Goal: Transaction & Acquisition: Purchase product/service

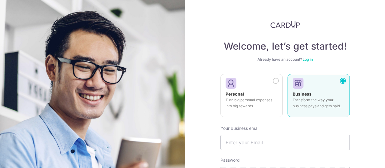
click at [270, 81] on div at bounding box center [249, 83] width 47 height 9
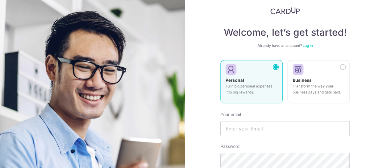
scroll to position [19, 0]
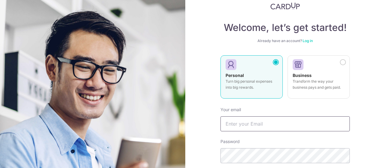
click at [258, 121] on input "text" at bounding box center [284, 123] width 129 height 15
type input "[EMAIL_ADDRESS][DOMAIN_NAME]"
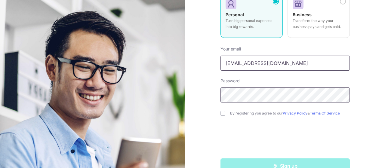
scroll to position [82, 0]
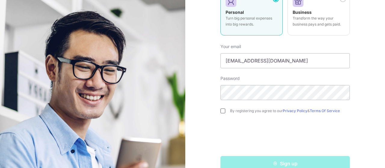
click at [222, 113] on input "checkbox" at bounding box center [222, 111] width 5 height 5
checkbox input "true"
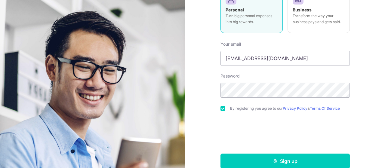
scroll to position [94, 0]
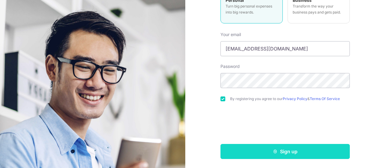
click at [244, 149] on button "Sign up" at bounding box center [284, 151] width 129 height 15
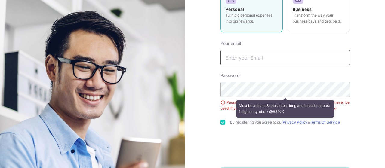
click at [269, 54] on input "text" at bounding box center [284, 57] width 129 height 15
type input "welras@gmail.com"
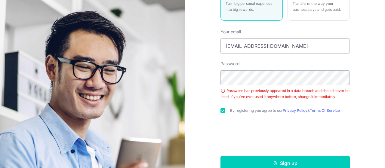
scroll to position [108, 0]
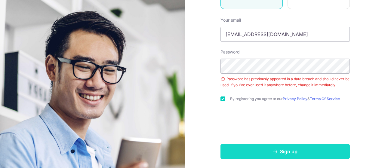
click at [249, 152] on button "Sign up" at bounding box center [284, 151] width 129 height 15
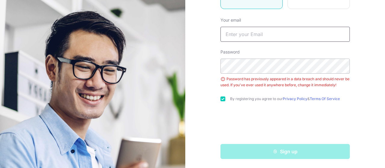
click at [276, 41] on input "text" at bounding box center [284, 34] width 129 height 15
type input "[EMAIL_ADDRESS][DOMAIN_NAME]"
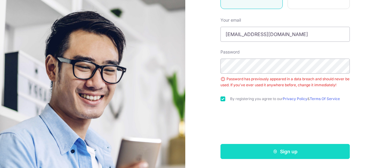
click at [250, 148] on button "Sign up" at bounding box center [284, 151] width 129 height 15
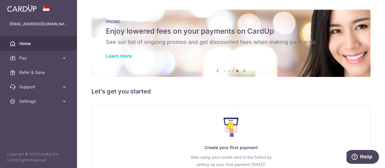
scroll to position [5, 0]
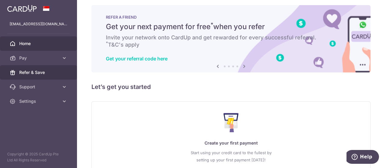
click at [39, 74] on span "Refer & Save" at bounding box center [39, 72] width 40 height 6
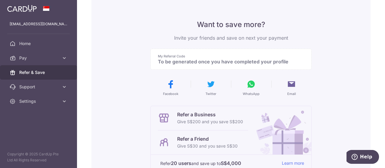
scroll to position [0, 0]
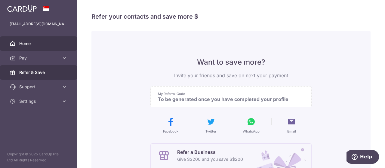
click at [56, 45] on span "Home" at bounding box center [39, 44] width 40 height 6
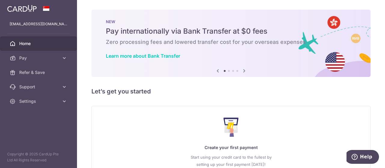
click at [241, 71] on icon at bounding box center [244, 71] width 7 height 8
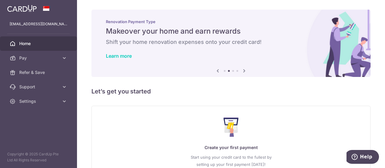
click at [241, 71] on icon at bounding box center [244, 71] width 7 height 8
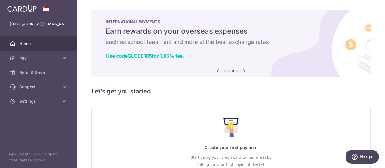
click at [241, 71] on icon at bounding box center [244, 71] width 7 height 8
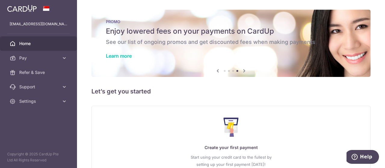
click at [241, 71] on icon at bounding box center [244, 71] width 7 height 8
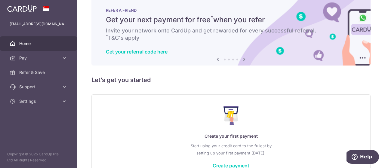
scroll to position [51, 0]
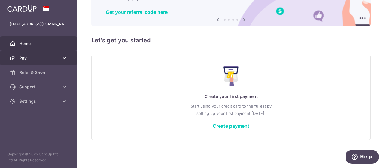
click at [32, 59] on span "Pay" at bounding box center [39, 58] width 40 height 6
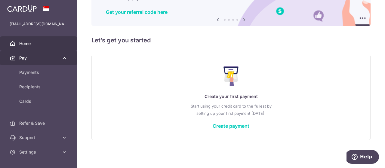
click at [32, 59] on span "Pay" at bounding box center [39, 58] width 40 height 6
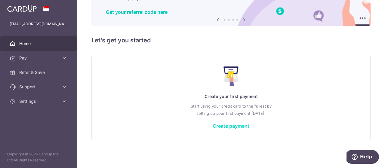
click at [225, 125] on link "Create payment" at bounding box center [231, 126] width 37 height 6
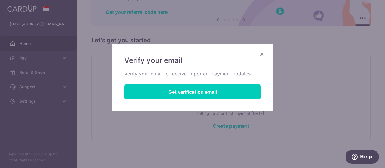
click at [259, 55] on icon "Close" at bounding box center [261, 55] width 7 height 8
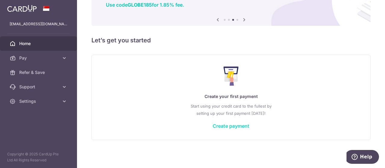
click at [224, 127] on link "Create payment" at bounding box center [231, 126] width 37 height 6
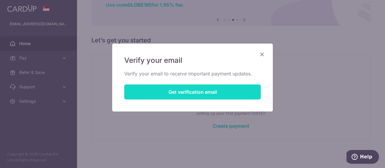
click at [207, 93] on button "Get verification email" at bounding box center [192, 91] width 137 height 15
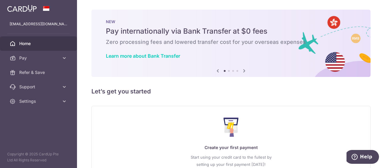
scroll to position [51, 0]
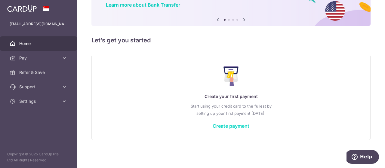
click at [218, 126] on link "Create payment" at bounding box center [231, 126] width 37 height 6
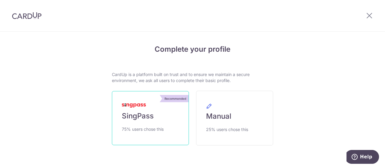
click at [137, 115] on span "SingPass" at bounding box center [138, 116] width 32 height 10
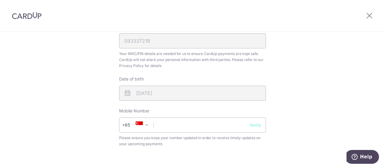
scroll to position [186, 0]
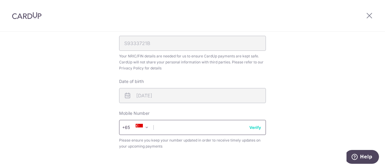
click at [189, 127] on input "text" at bounding box center [192, 127] width 147 height 15
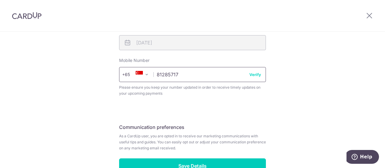
scroll to position [251, 0]
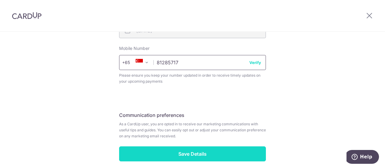
type input "81285717"
click at [207, 155] on input "Save Details" at bounding box center [192, 153] width 147 height 15
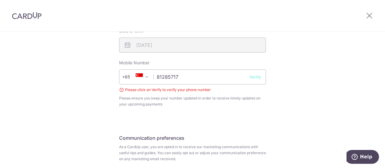
click at [252, 76] on button "Verify" at bounding box center [255, 77] width 12 height 6
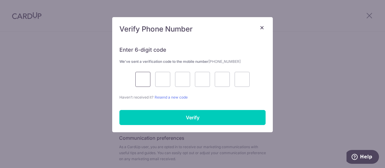
click at [141, 78] on input "text" at bounding box center [142, 79] width 15 height 15
type input "9"
type input "3"
type input "7"
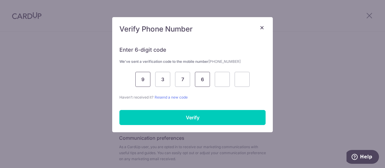
type input "6"
type input "3"
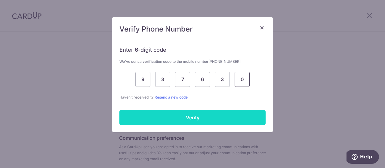
type input "0"
click at [180, 117] on input "Verify" at bounding box center [192, 117] width 146 height 15
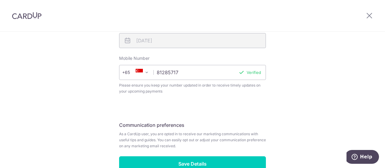
scroll to position [276, 0]
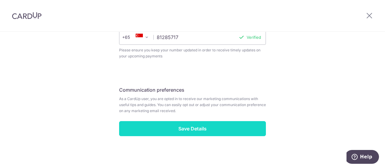
click at [183, 128] on input "Save Details" at bounding box center [192, 128] width 147 height 15
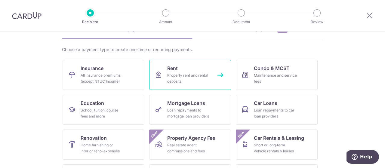
scroll to position [42, 0]
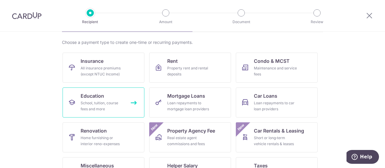
click at [113, 91] on link "Education School, tuition, course fees and more" at bounding box center [104, 102] width 82 height 30
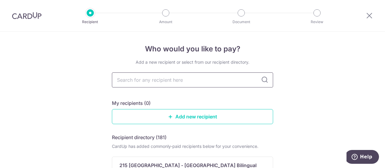
click at [146, 81] on input "text" at bounding box center [192, 79] width 161 height 15
type input "ntu"
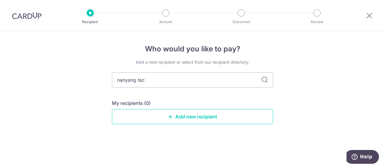
type input "nanyang tech"
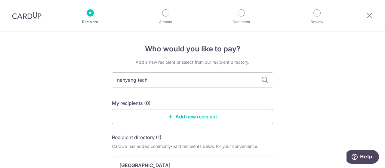
click at [261, 83] on icon at bounding box center [264, 79] width 7 height 7
click at [262, 81] on icon at bounding box center [264, 79] width 7 height 7
click at [215, 86] on input "nanyang tech" at bounding box center [192, 79] width 161 height 15
click at [264, 78] on icon at bounding box center [264, 79] width 7 height 7
click at [215, 83] on input "nanyang tech" at bounding box center [192, 79] width 161 height 15
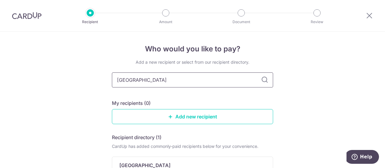
type input "nanyang technological university"
click at [265, 79] on icon at bounding box center [264, 79] width 7 height 7
click at [263, 81] on icon at bounding box center [264, 79] width 7 height 7
drag, startPoint x: 224, startPoint y: 80, endPoint x: 88, endPoint y: 62, distance: 137.4
click at [88, 62] on div "Who would you like to pay? Add a new recipient or select from our recipient dir…" at bounding box center [192, 150] width 385 height 236
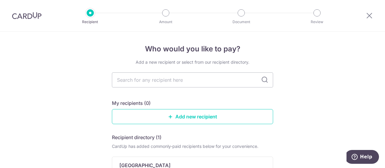
click at [263, 79] on icon at bounding box center [264, 79] width 7 height 7
click at [211, 85] on input "text" at bounding box center [192, 79] width 161 height 15
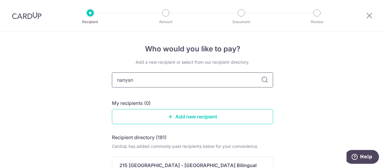
type input "nanyang"
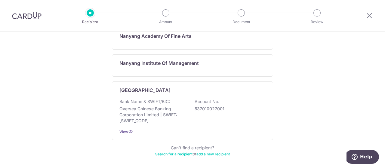
scroll to position [162, 0]
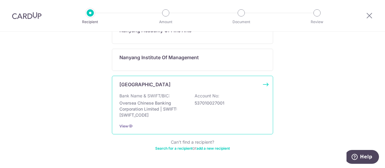
click at [208, 115] on div "Bank Name & SWIFT/BIC: Oversea Chinese Banking Corporation Limited | SWIFT: OCB…" at bounding box center [192, 105] width 146 height 25
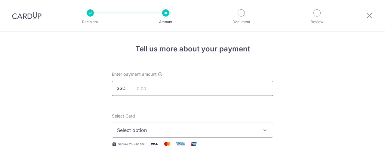
click at [201, 86] on input "text" at bounding box center [192, 88] width 161 height 15
click at [181, 92] on input "text" at bounding box center [192, 88] width 161 height 15
type input "7,780.00"
click at [161, 129] on span "Select option" at bounding box center [187, 130] width 140 height 7
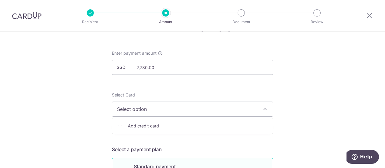
scroll to position [16, 0]
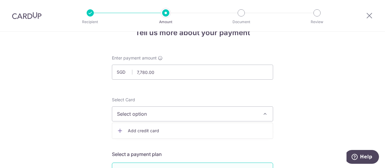
click at [173, 116] on span "Select option" at bounding box center [187, 113] width 140 height 7
click at [171, 126] on link "Add credit card" at bounding box center [192, 130] width 161 height 11
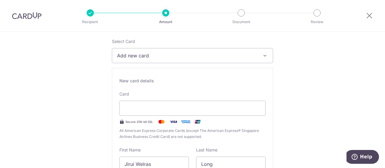
scroll to position [77, 0]
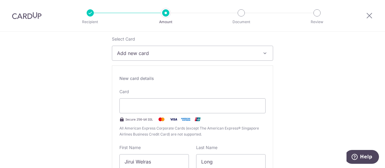
click at [172, 113] on div "Card Secure 256-bit SSL All American Express Corporate Cards (except The Americ…" at bounding box center [192, 113] width 146 height 49
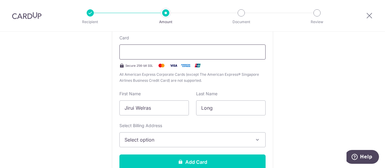
scroll to position [147, 0]
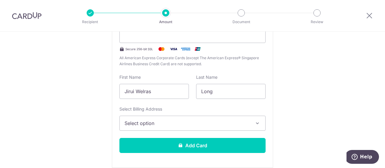
click at [176, 120] on span "Select option" at bounding box center [186, 123] width 125 height 7
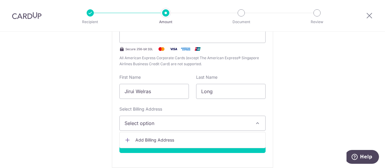
click at [176, 120] on span "Select option" at bounding box center [186, 123] width 125 height 7
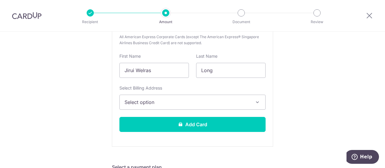
scroll to position [192, 0]
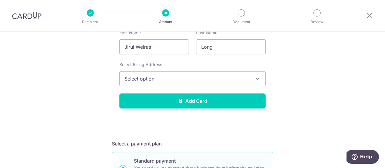
click at [193, 81] on span "Select option" at bounding box center [186, 78] width 125 height 7
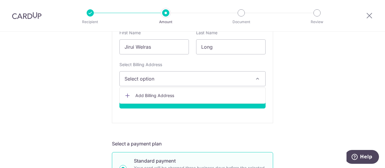
click at [182, 93] on span "Add Billing Address" at bounding box center [197, 96] width 125 height 6
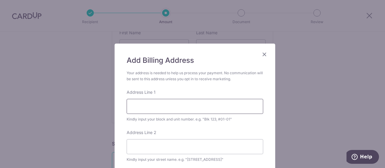
click at [180, 106] on input "Address Line 1" at bounding box center [195, 106] width 137 height 15
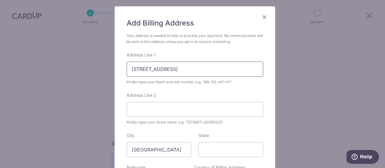
scroll to position [40, 0]
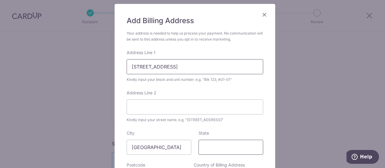
type input "15 Compassvale Road"
click at [212, 148] on input "State" at bounding box center [230, 147] width 65 height 15
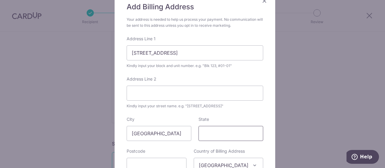
scroll to position [56, 0]
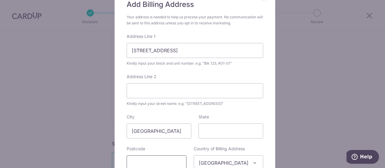
click at [164, 162] on input "text" at bounding box center [157, 162] width 60 height 15
type input "544751"
click at [198, 49] on input "15 Compassvale Road" at bounding box center [195, 50] width 137 height 15
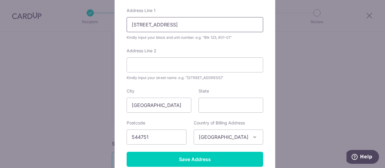
scroll to position [87, 0]
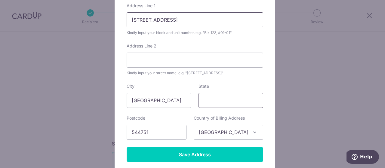
type input "15 Compassvale Road #05-10"
click at [221, 96] on input "State" at bounding box center [230, 100] width 65 height 15
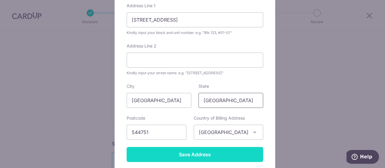
type input "Singapore"
click at [191, 148] on input "Save Address" at bounding box center [195, 154] width 137 height 15
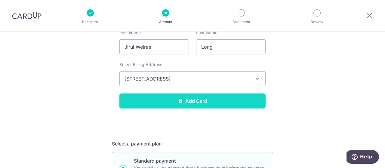
click at [211, 105] on button "Add Card" at bounding box center [192, 101] width 146 height 15
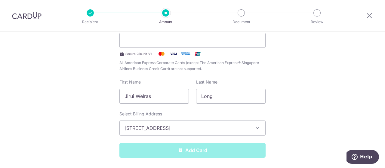
scroll to position [140, 0]
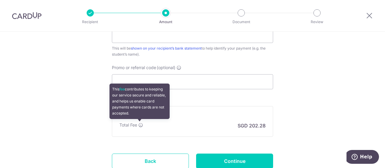
scroll to position [355, 0]
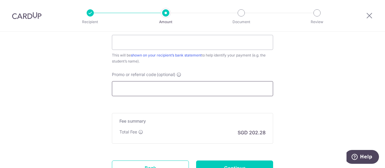
click at [143, 86] on input "Promo or referral code (optional)" at bounding box center [192, 88] width 161 height 15
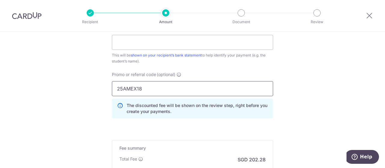
type input "25AMEX18"
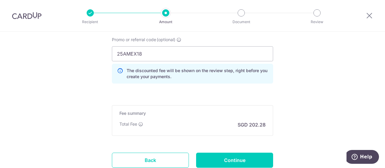
scroll to position [399, 0]
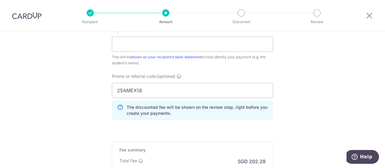
scroll to position [348, 0]
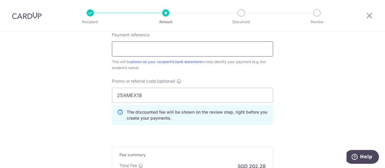
click at [241, 50] on input "Payment reference" at bounding box center [192, 48] width 161 height 15
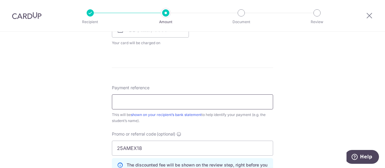
scroll to position [311, 0]
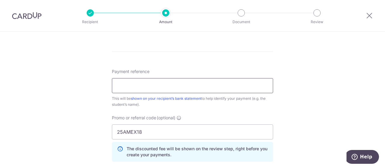
click at [228, 80] on input "Payment reference" at bounding box center [192, 85] width 161 height 15
paste input "QRDNTU2561002"
drag, startPoint x: 168, startPoint y: 84, endPoint x: 105, endPoint y: 85, distance: 62.9
click at [105, 85] on div "Tell us more about your payment Enter payment amount SGD 7,780.00 7780.00 Card …" at bounding box center [192, 5] width 385 height 571
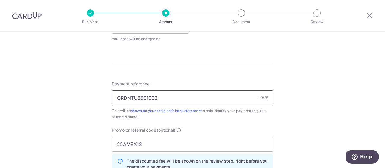
scroll to position [302, 0]
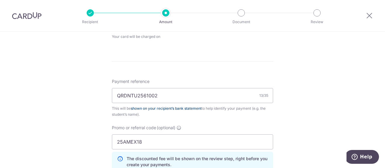
click at [173, 108] on link "shown on your recipient’s bank statement" at bounding box center [166, 108] width 71 height 5
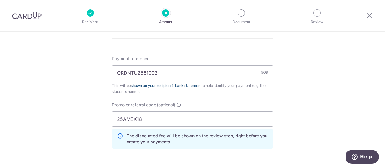
scroll to position [320, 0]
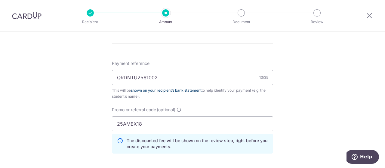
click at [191, 89] on link "shown on your recipient’s bank statement" at bounding box center [166, 90] width 71 height 5
paste input "NYG718441507"
type input "NYG718441507"
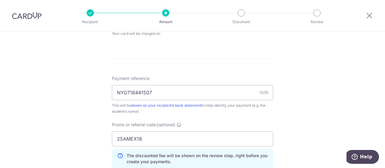
scroll to position [433, 0]
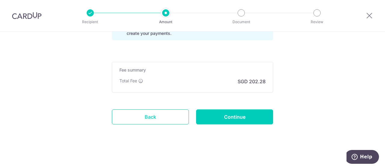
click at [153, 118] on link "Back" at bounding box center [150, 116] width 77 height 15
click at [162, 121] on link "Back" at bounding box center [150, 116] width 77 height 15
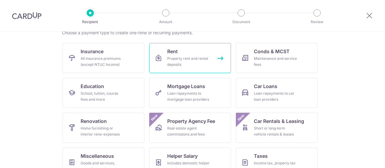
scroll to position [42, 0]
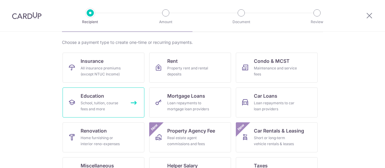
click at [92, 94] on span "Education" at bounding box center [92, 95] width 23 height 7
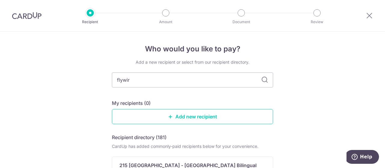
type input "flywire"
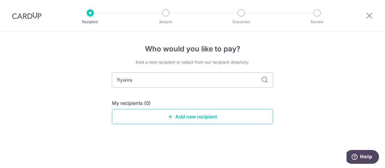
click at [267, 77] on icon at bounding box center [264, 79] width 7 height 7
drag, startPoint x: 157, startPoint y: 79, endPoint x: 55, endPoint y: 57, distance: 104.4
click at [55, 57] on div "Who would you like to pay? Add a new recipient or select from our recipient dir…" at bounding box center [192, 100] width 385 height 137
type input "nanyang"
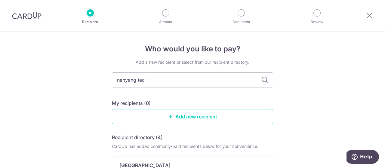
type input "nanyang tech"
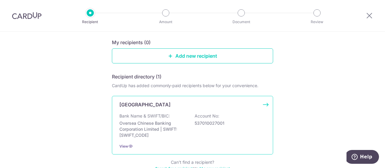
scroll to position [63, 0]
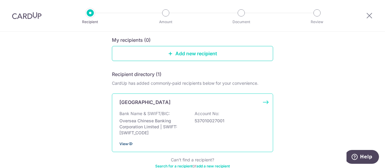
click at [128, 143] on icon at bounding box center [130, 143] width 5 height 5
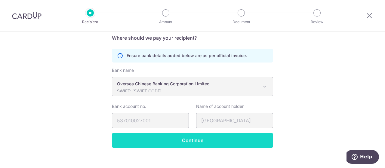
scroll to position [136, 0]
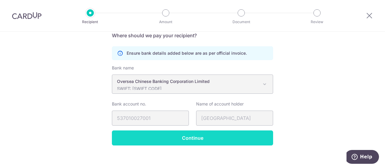
click at [169, 135] on input "Continue" at bounding box center [192, 137] width 161 height 15
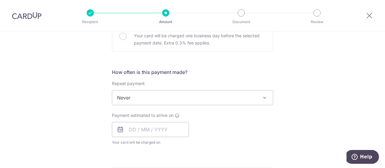
scroll to position [364, 0]
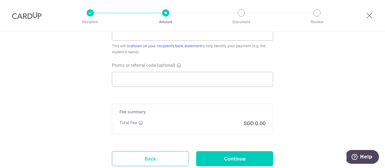
click at [158, 152] on link "Back" at bounding box center [150, 158] width 77 height 15
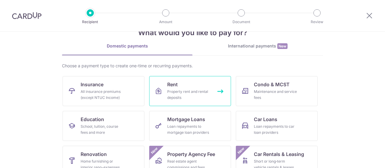
scroll to position [21, 0]
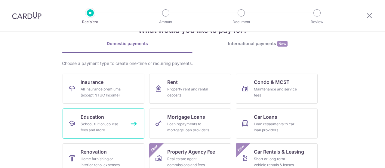
click at [114, 123] on div "School, tuition, course fees and more" at bounding box center [102, 127] width 43 height 12
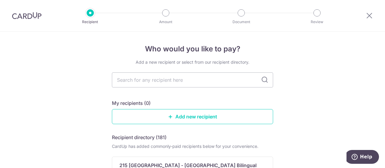
click at [90, 13] on div at bounding box center [90, 12] width 7 height 7
click at [175, 82] on input "text" at bounding box center [192, 79] width 161 height 15
type input "flywire"
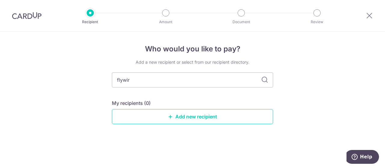
type input "flywi"
type input "f"
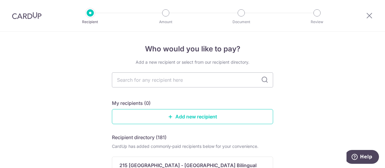
click at [174, 81] on input "text" at bounding box center [192, 79] width 161 height 15
type input "nanyang technological"
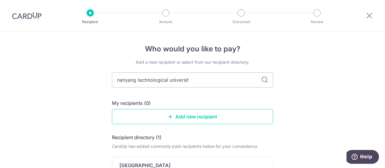
type input "nanyang technological university"
click at [170, 162] on p "Nanyang Technological University" at bounding box center [144, 165] width 51 height 7
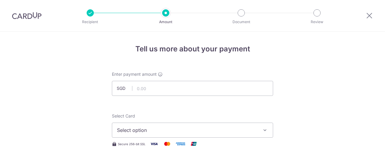
click at [188, 86] on input "text" at bounding box center [192, 88] width 161 height 15
type input "7,780.00"
click at [182, 133] on span "Select option" at bounding box center [187, 130] width 140 height 7
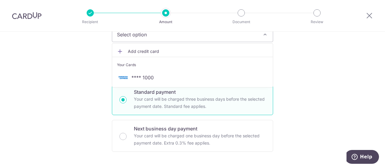
scroll to position [98, 0]
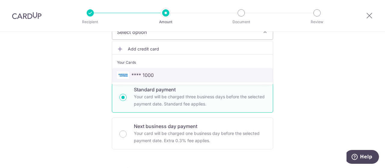
click at [188, 77] on span "**** 1000" at bounding box center [192, 75] width 151 height 7
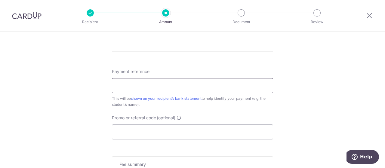
scroll to position [406, 0]
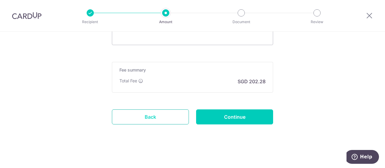
click at [157, 115] on link "Back" at bounding box center [150, 116] width 77 height 15
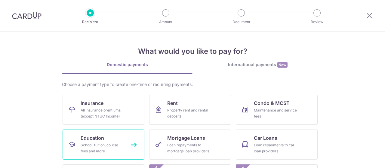
click at [88, 149] on div "School, tuition, course fees and more" at bounding box center [102, 148] width 43 height 12
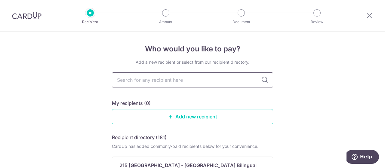
click at [162, 81] on input "text" at bounding box center [192, 79] width 161 height 15
type input "nanyan"
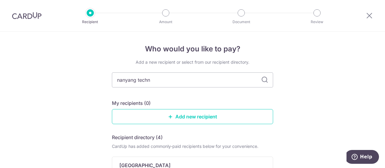
type input "nanyang techno"
type input "nanyang technolo"
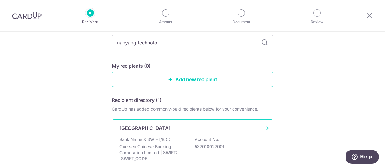
click at [179, 131] on div "[GEOGRAPHIC_DATA] Bank Name & SWIFT/BIC: Oversea Chinese Banking Corporation Li…" at bounding box center [192, 148] width 161 height 59
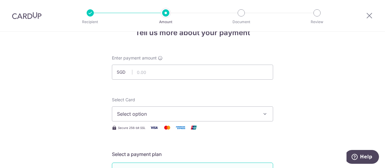
scroll to position [11, 0]
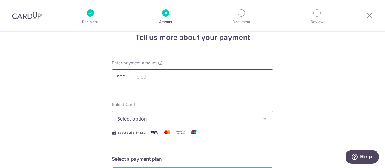
click at [163, 77] on input "text" at bounding box center [192, 76] width 161 height 15
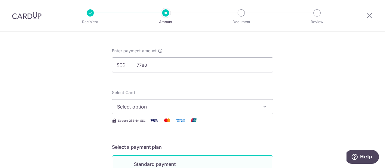
type input "7,780.00"
click at [166, 100] on button "Select option" at bounding box center [192, 106] width 161 height 15
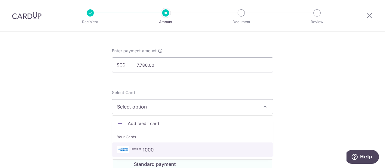
click at [162, 145] on link "**** 1000" at bounding box center [192, 150] width 161 height 14
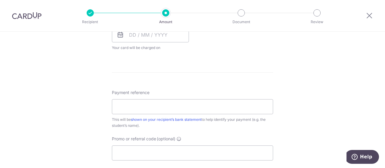
scroll to position [406, 0]
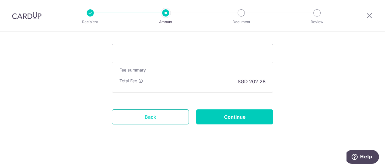
click at [156, 121] on link "Back" at bounding box center [150, 116] width 77 height 15
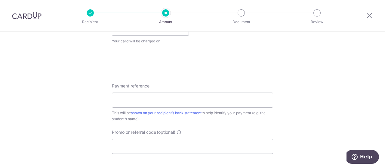
scroll to position [304, 0]
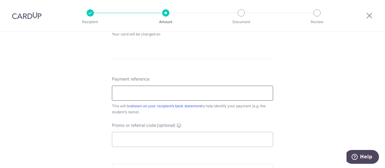
click at [163, 91] on input "Payment reference" at bounding box center [192, 93] width 161 height 15
click at [153, 89] on input "Payment reference" at bounding box center [192, 93] width 161 height 15
paste input "G2508497J"
click at [115, 91] on input "G2508497J" at bounding box center [192, 93] width 161 height 15
type input "Student ID: G2508497J"
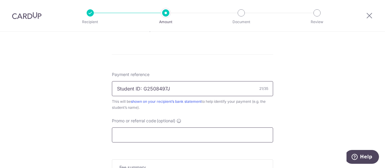
scroll to position [313, 0]
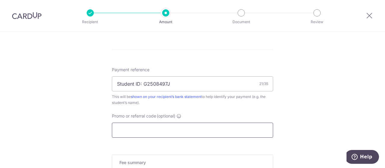
click at [173, 136] on input "Promo or referral code (optional)" at bounding box center [192, 130] width 161 height 15
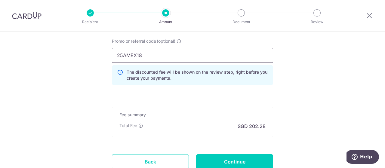
scroll to position [433, 0]
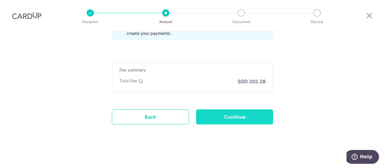
type input "25AMEX18"
click at [216, 115] on input "Continue" at bounding box center [234, 116] width 77 height 15
type input "Create Schedule"
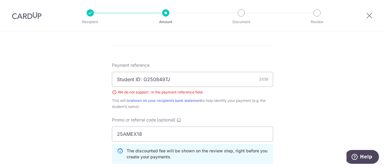
scroll to position [337, 0]
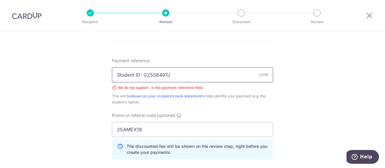
click at [141, 73] on input "Student ID: G2508497J" at bounding box center [192, 74] width 161 height 15
type input "G2508497J"
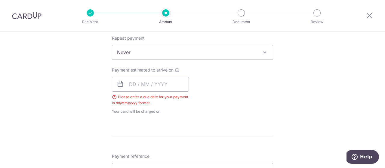
scroll to position [234, 0]
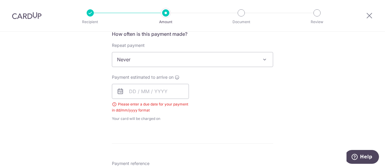
drag, startPoint x: 72, startPoint y: 70, endPoint x: 238, endPoint y: 84, distance: 166.3
click at [238, 84] on div "Payment estimated to arrive on Please enter a due date for your payment in dd/m…" at bounding box center [192, 98] width 168 height 48
click at [156, 93] on input "text" at bounding box center [150, 91] width 77 height 15
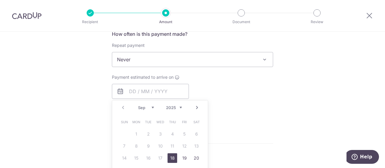
click at [75, 108] on div "Tell us more about your payment Enter payment amount SGD 7,780.00 7780.00 Selec…" at bounding box center [192, 95] width 385 height 594
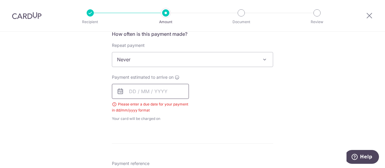
click at [145, 92] on input "text" at bounding box center [150, 91] width 77 height 15
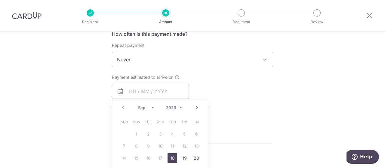
click at [172, 156] on link "18" at bounding box center [172, 158] width 10 height 10
type input "[DATE]"
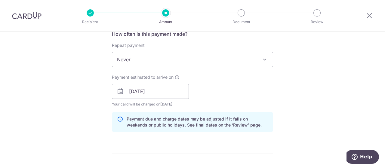
click at [228, 108] on div "How often is this payment made? Repeat payment Never Every week Every month Eve…" at bounding box center [192, 83] width 161 height 106
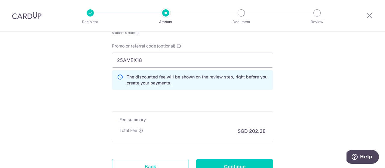
scroll to position [454, 0]
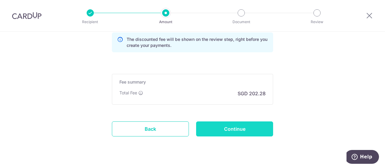
click at [228, 131] on input "Continue" at bounding box center [234, 128] width 77 height 15
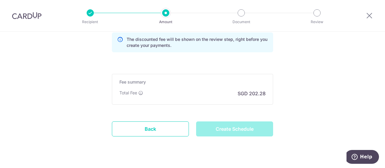
type input "Create Schedule"
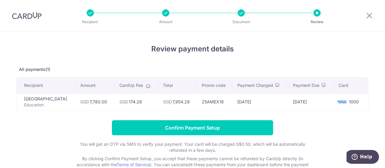
scroll to position [43, 0]
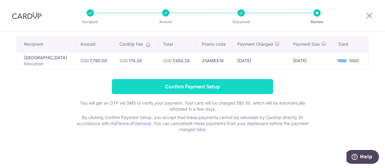
click at [229, 84] on input "Confirm Payment Setup" at bounding box center [192, 86] width 161 height 15
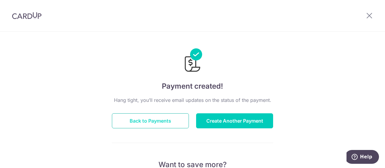
click at [175, 116] on button "Back to Payments" at bounding box center [150, 120] width 77 height 15
